Goal: Transaction & Acquisition: Purchase product/service

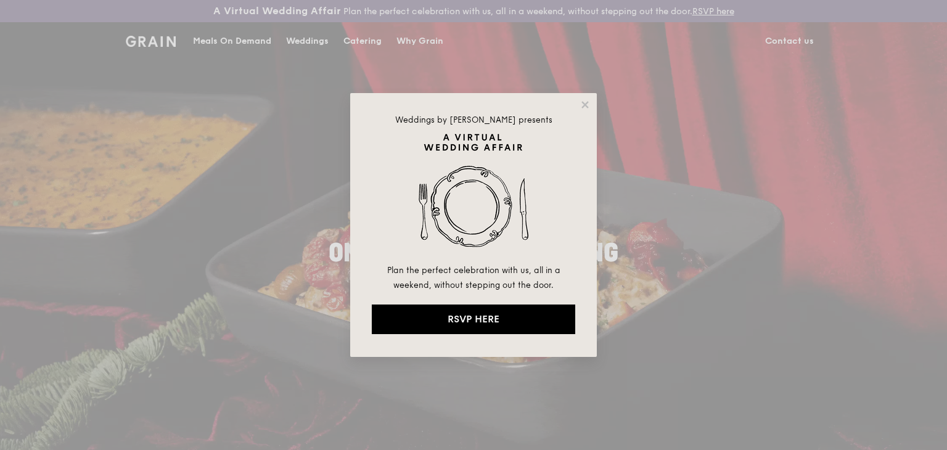
click at [831, 265] on div "Weddings by Grain presents Plan the perfect celebration with us, all in a weeke…" at bounding box center [473, 225] width 947 height 450
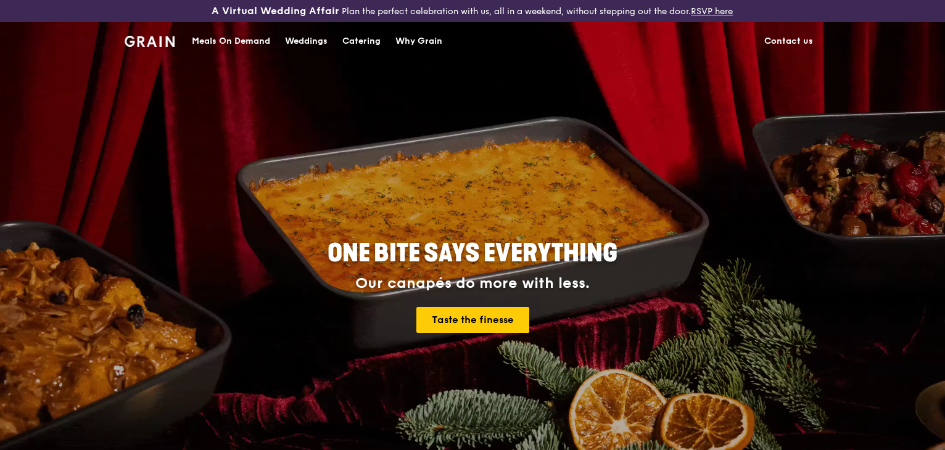
click at [357, 38] on div "Catering" at bounding box center [361, 41] width 38 height 37
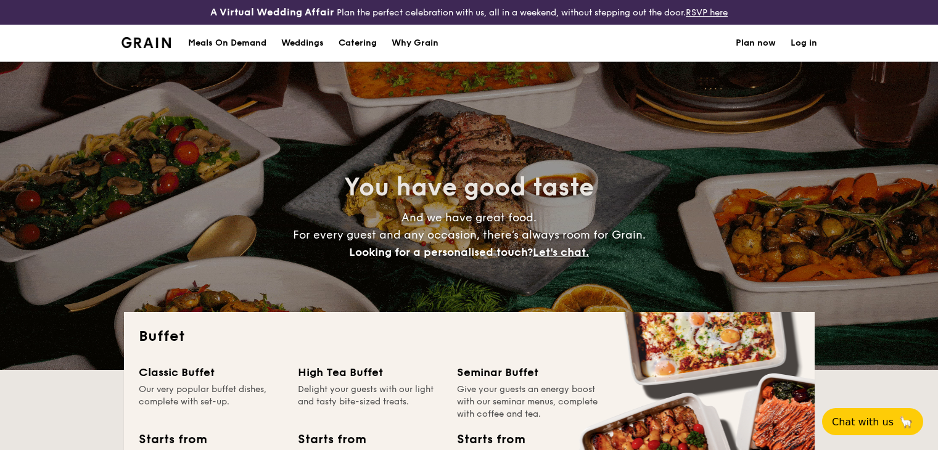
select select
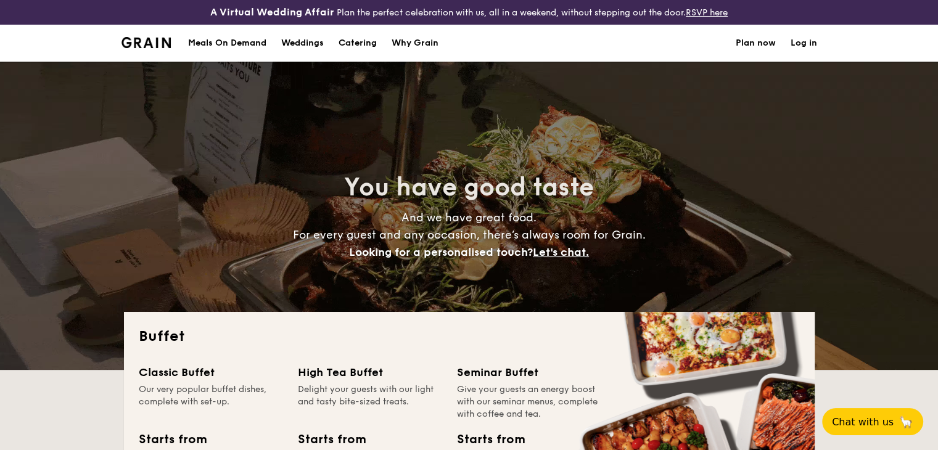
scroll to position [185, 0]
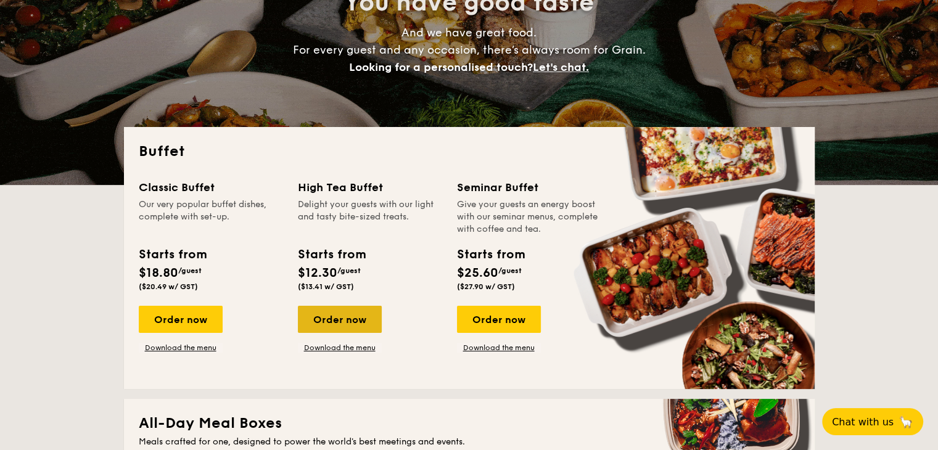
click at [370, 322] on div "Order now" at bounding box center [340, 319] width 84 height 27
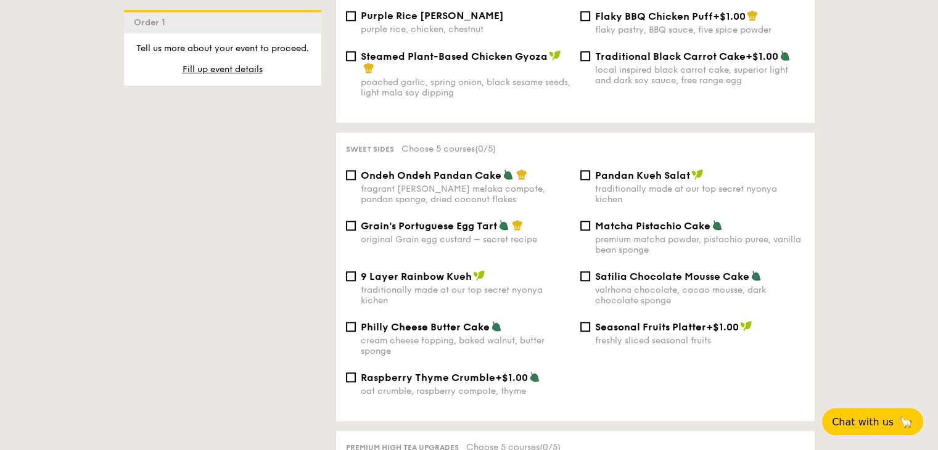
scroll to position [1357, 0]
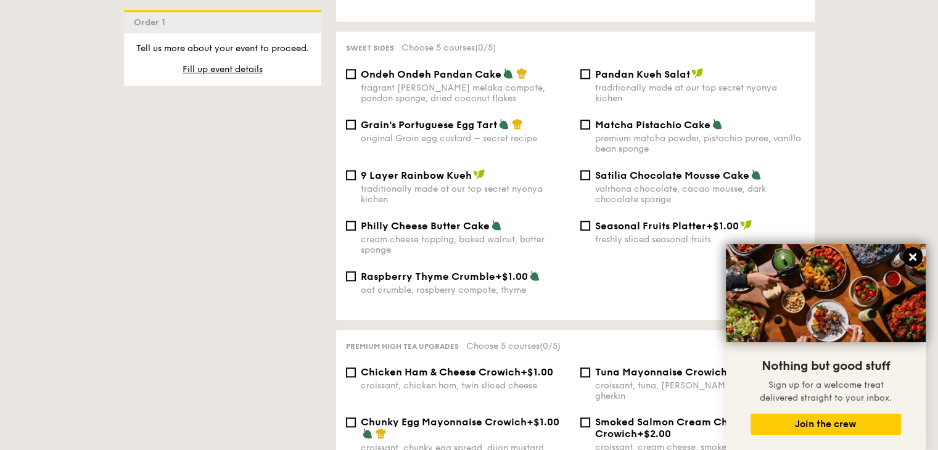
click at [915, 254] on icon at bounding box center [912, 257] width 7 height 7
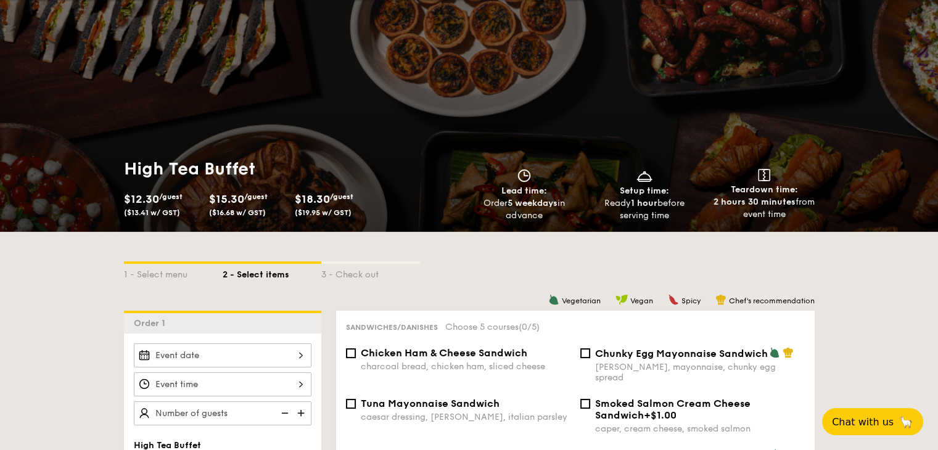
scroll to position [0, 0]
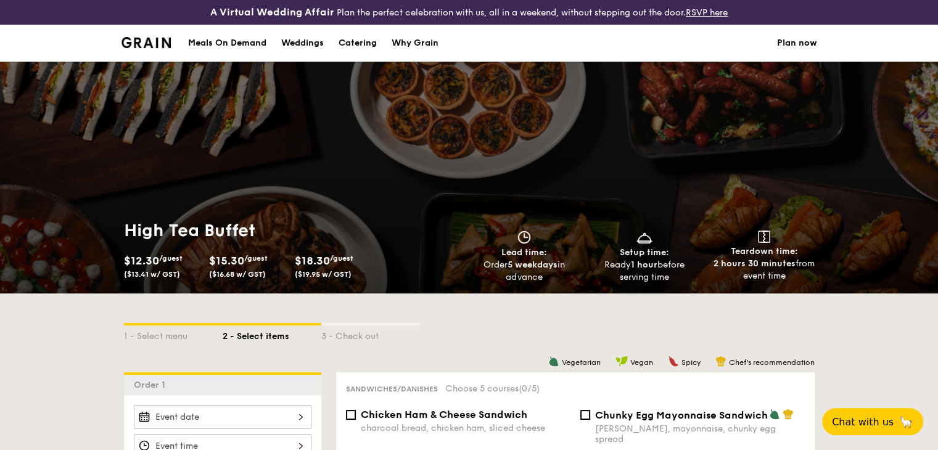
click at [363, 46] on div "Catering" at bounding box center [358, 43] width 38 height 37
select select
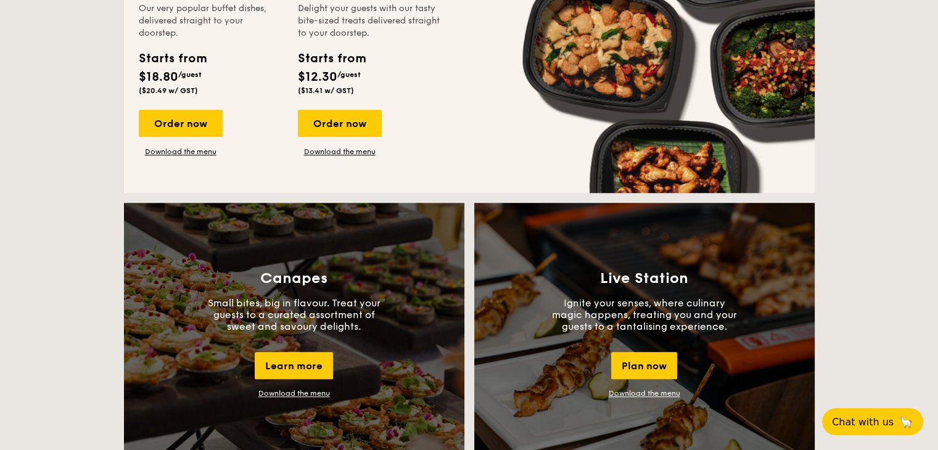
scroll to position [864, 0]
